Goal: Find specific page/section: Find specific page/section

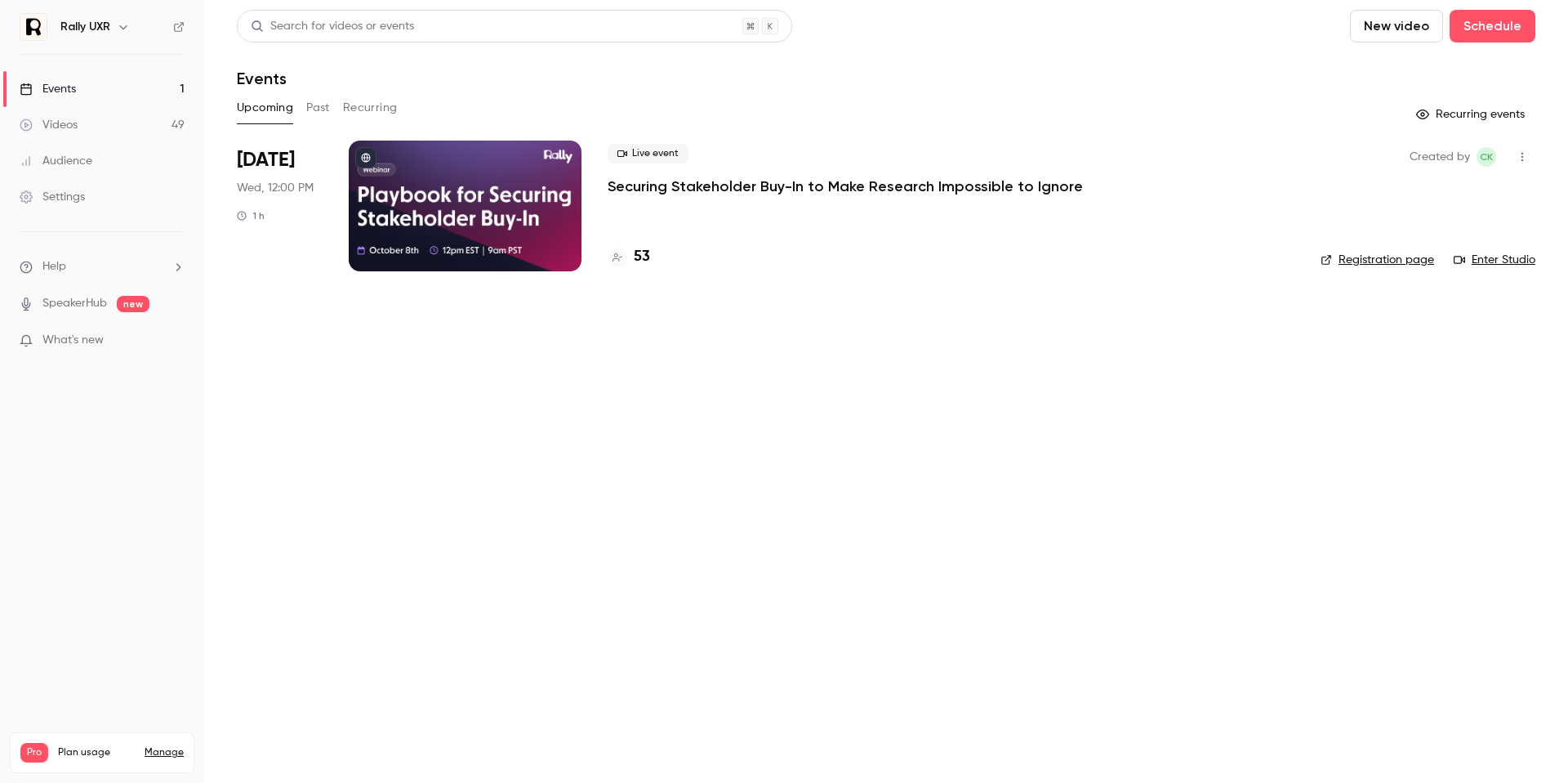
click at [315, 104] on button "Past" at bounding box center [318, 107] width 23 height 26
